Goal: Task Accomplishment & Management: Manage account settings

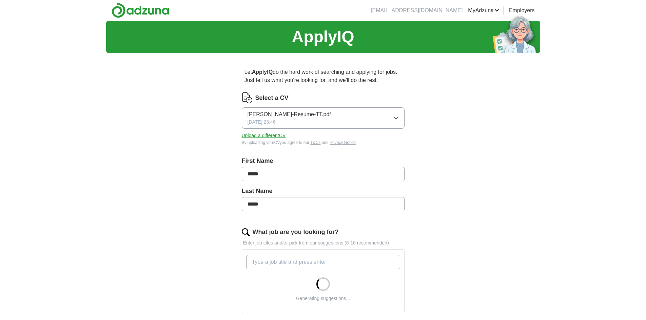
click at [352, 112] on button "Mitul Daiya-Resume-TT.pdf 06/08/2025, 23:46" at bounding box center [323, 117] width 163 height 21
click at [415, 116] on div "Let ApplyIQ do the hard work of searching and applying for jobs. Just tell us w…" at bounding box center [323, 286] width 217 height 454
click at [369, 111] on button "Mitul Daiya-Resume-TT.pdf 06/08/2025, 23:46" at bounding box center [323, 117] width 163 height 21
click at [357, 121] on button "Mitul Daiya-Resume-TT.pdf 06/08/2025, 23:46" at bounding box center [323, 117] width 163 height 21
click at [268, 135] on button "Upload a different CV" at bounding box center [264, 135] width 44 height 7
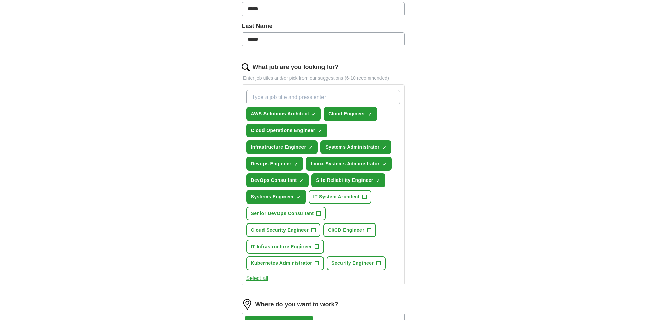
scroll to position [169, 0]
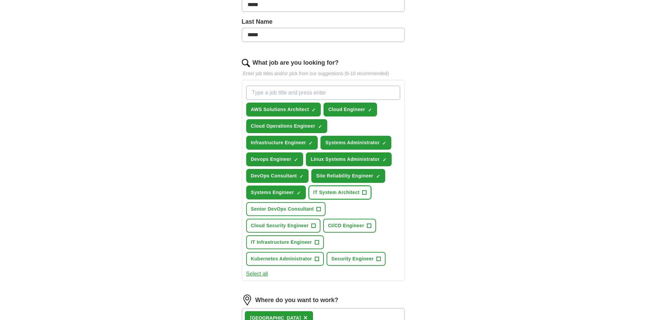
click at [363, 193] on span "+" at bounding box center [364, 192] width 4 height 5
click at [314, 226] on span "+" at bounding box center [313, 225] width 4 height 5
click at [369, 226] on span "+" at bounding box center [369, 225] width 4 height 5
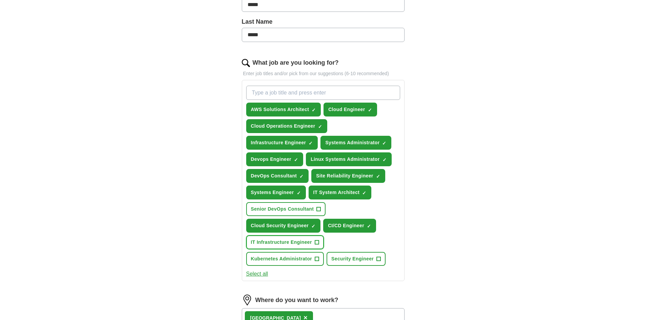
click at [315, 243] on span "+" at bounding box center [316, 242] width 4 height 5
click at [317, 261] on span "+" at bounding box center [317, 259] width 4 height 5
click at [378, 261] on span "+" at bounding box center [378, 259] width 4 height 5
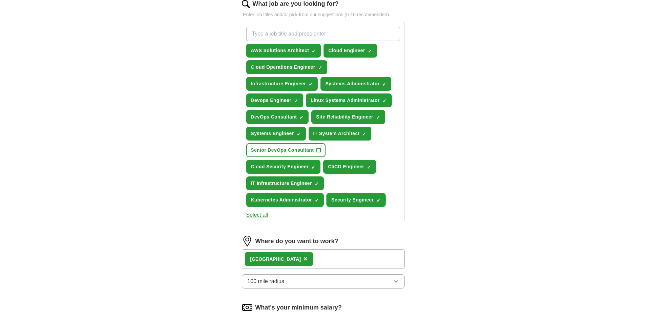
scroll to position [271, 0]
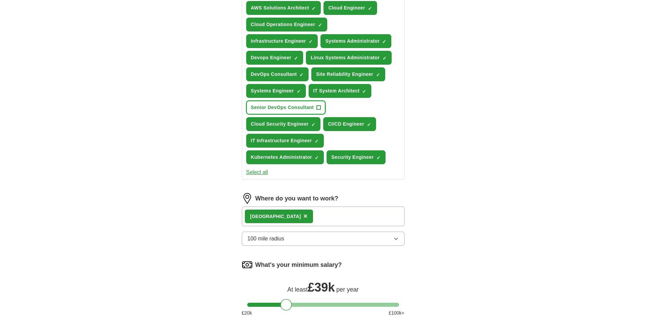
click at [317, 107] on span "+" at bounding box center [319, 107] width 4 height 5
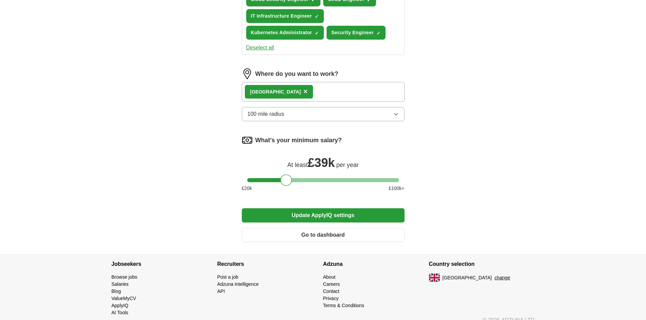
scroll to position [406, 0]
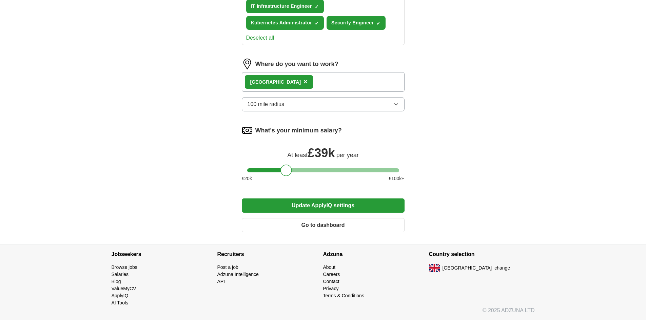
click at [317, 208] on button "Update ApplyIQ settings" at bounding box center [323, 206] width 163 height 14
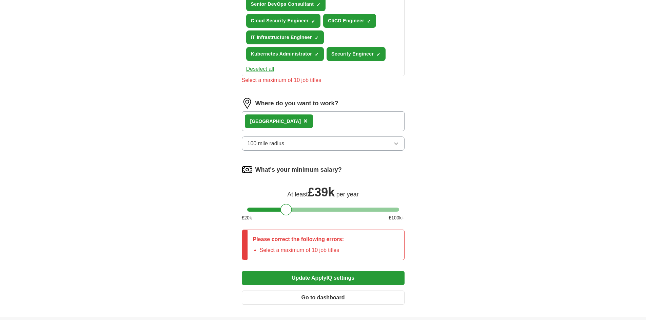
scroll to position [270, 0]
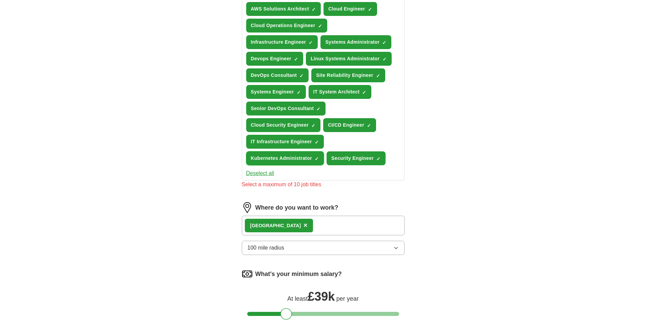
click at [314, 159] on button "Kubernetes Administrator ✓ ×" at bounding box center [285, 158] width 78 height 14
click at [317, 146] on button "IT Infrastructure Engineer ✓ ×" at bounding box center [285, 142] width 78 height 14
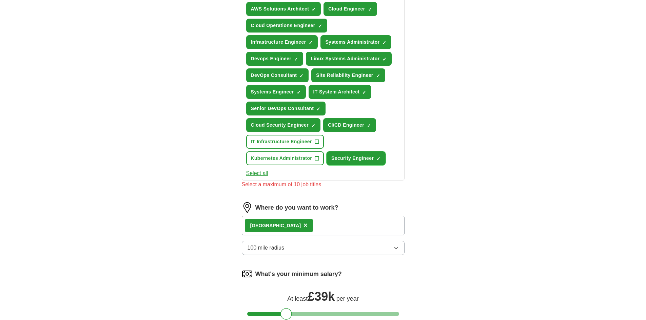
click at [0, 0] on span "×" at bounding box center [0, 0] width 0 height 0
click at [315, 123] on span "✓ ×" at bounding box center [313, 125] width 4 height 4
click at [321, 115] on button "Senior DevOps Consultant ✓ ×" at bounding box center [286, 109] width 80 height 14
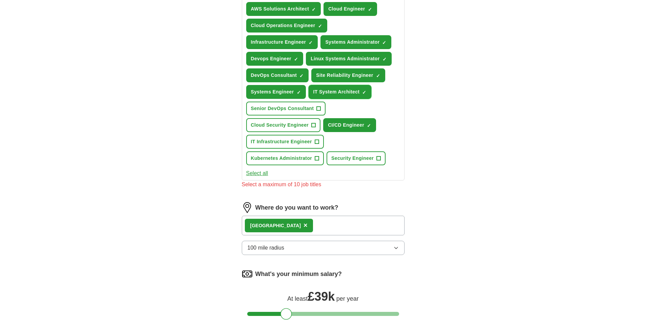
click at [350, 94] on span "IT System Architect" at bounding box center [336, 91] width 46 height 7
click at [369, 128] on button "CI/CD Engineer ✓ ×" at bounding box center [349, 125] width 53 height 14
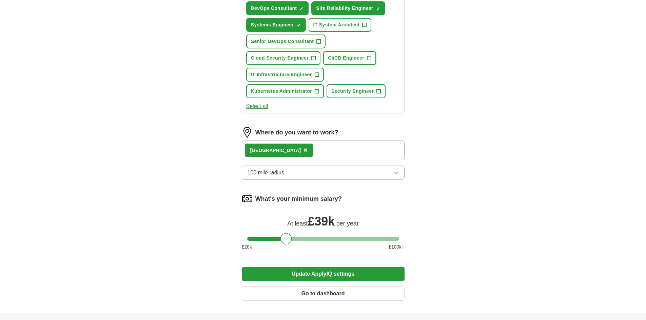
scroll to position [338, 0]
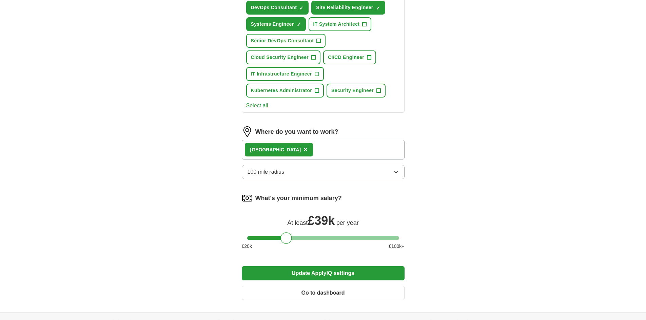
click at [329, 274] on button "Update ApplyIQ settings" at bounding box center [323, 273] width 163 height 14
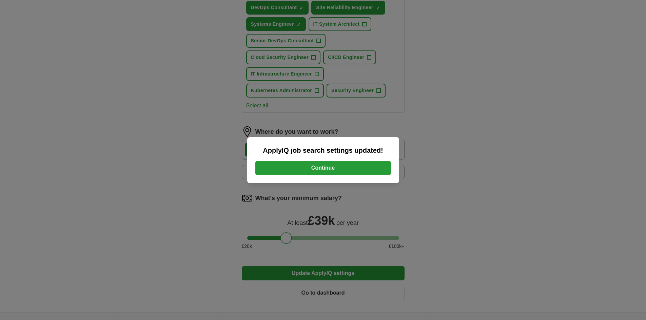
click at [309, 169] on button "Continue" at bounding box center [323, 168] width 136 height 14
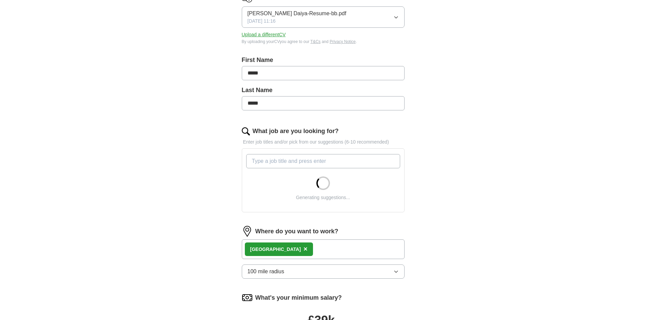
scroll to position [102, 0]
click at [297, 249] on div "London ×" at bounding box center [323, 249] width 163 height 20
drag, startPoint x: 275, startPoint y: 249, endPoint x: 271, endPoint y: 249, distance: 4.5
click at [272, 249] on div "London ×" at bounding box center [279, 249] width 68 height 14
click at [303, 249] on span "×" at bounding box center [305, 248] width 4 height 7
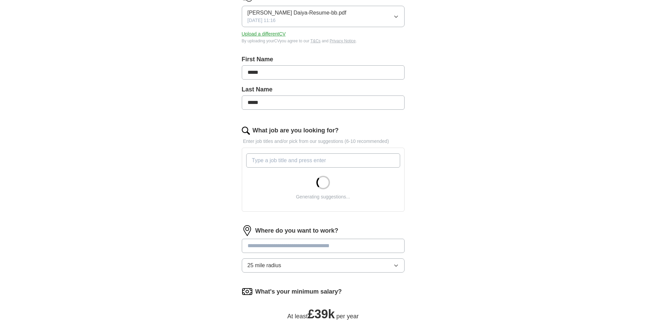
click at [282, 246] on input at bounding box center [323, 246] width 163 height 14
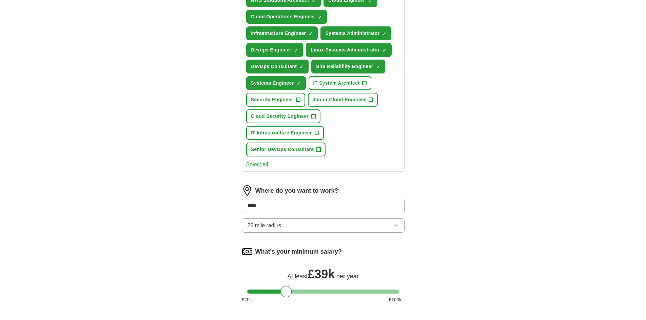
scroll to position [303, 0]
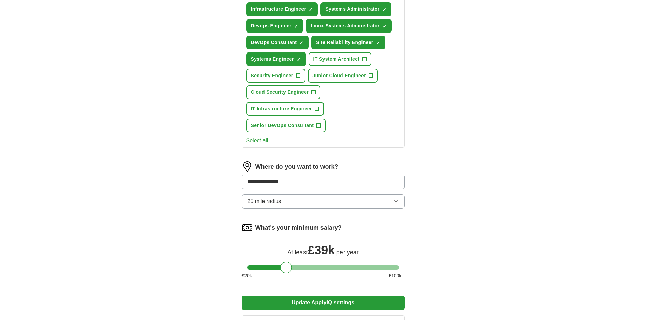
click at [302, 187] on input "**********" at bounding box center [323, 182] width 163 height 14
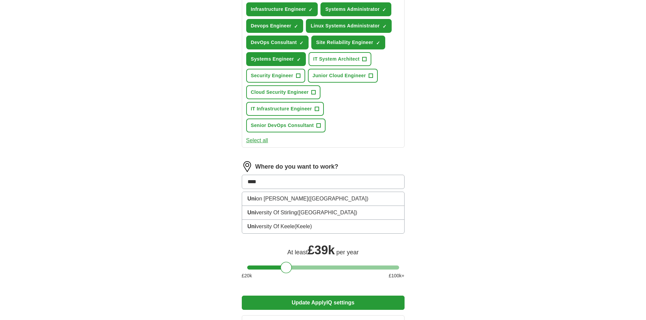
type input "*****"
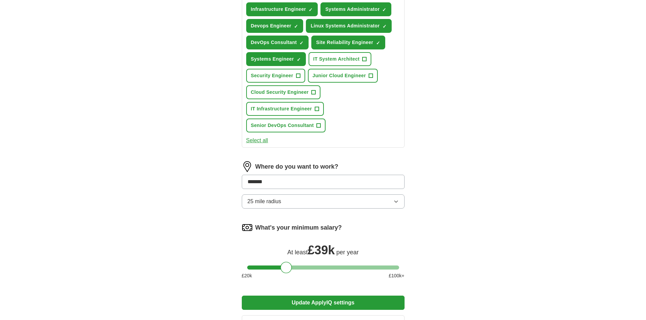
click at [302, 187] on input "******" at bounding box center [323, 182] width 163 height 14
click at [299, 204] on button "25 mile radius" at bounding box center [323, 202] width 163 height 14
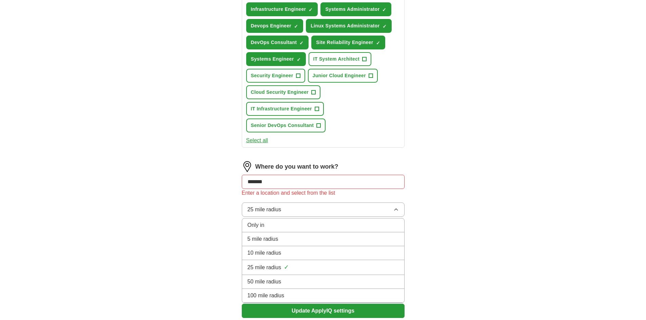
click at [281, 293] on span "100 mile radius" at bounding box center [265, 296] width 37 height 8
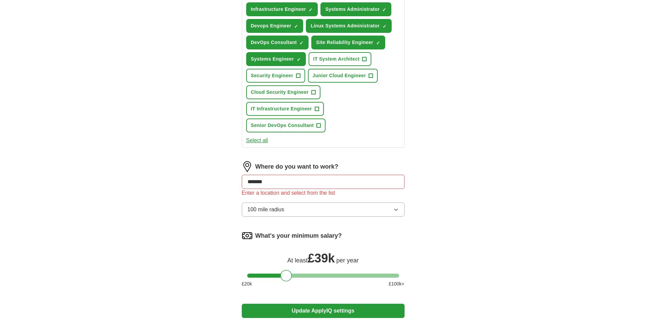
click at [301, 176] on input "******" at bounding box center [323, 182] width 163 height 14
click at [301, 180] on input "******" at bounding box center [323, 182] width 163 height 14
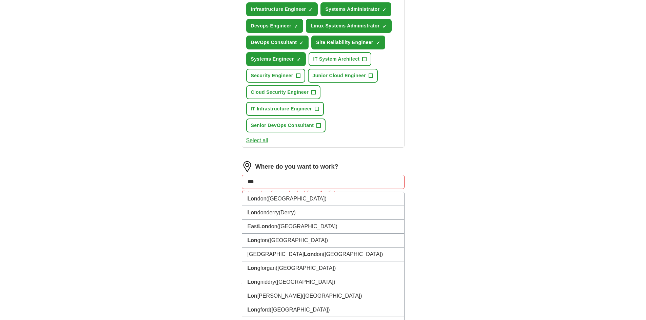
click at [289, 181] on input "***" at bounding box center [323, 182] width 163 height 14
type input "**"
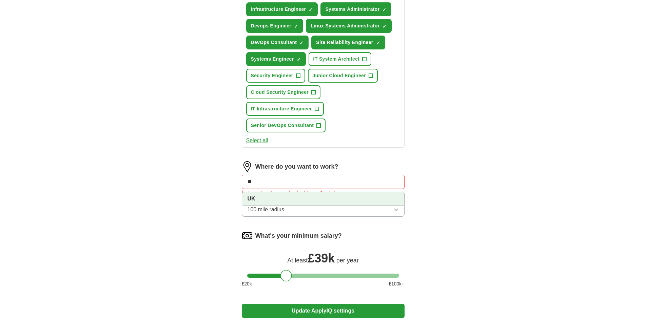
click at [285, 205] on li "UK" at bounding box center [323, 199] width 162 height 14
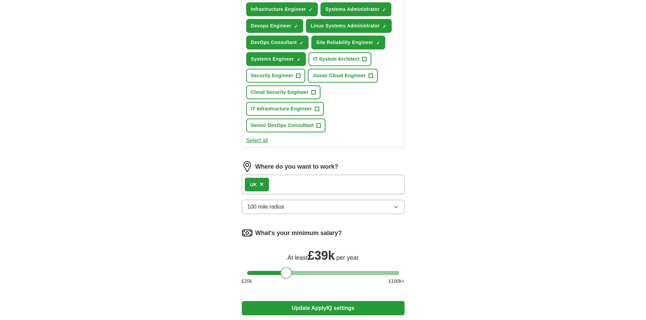
click at [330, 306] on button "Update ApplyIQ settings" at bounding box center [323, 308] width 163 height 14
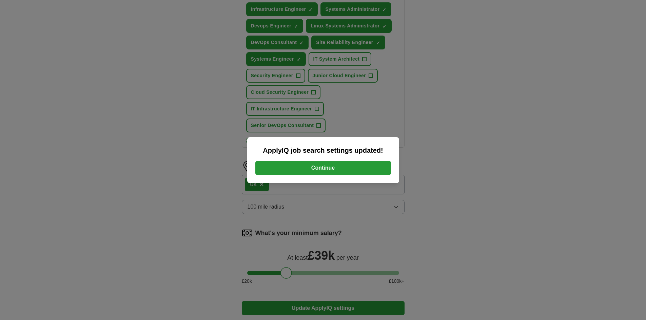
click at [359, 166] on button "Continue" at bounding box center [323, 168] width 136 height 14
